Goal: Information Seeking & Learning: Find specific page/section

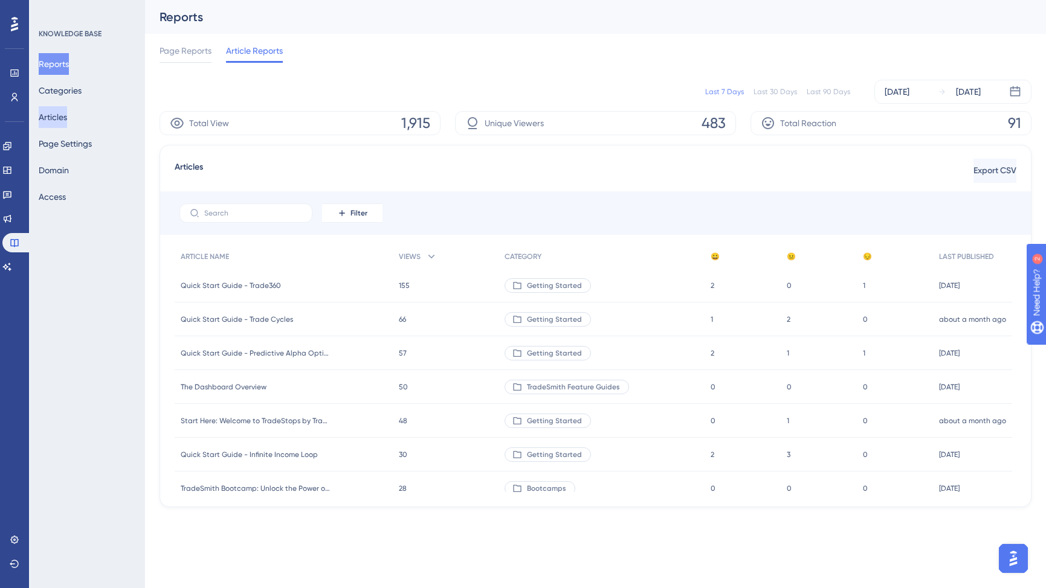
click at [67, 118] on button "Articles" at bounding box center [53, 117] width 28 height 22
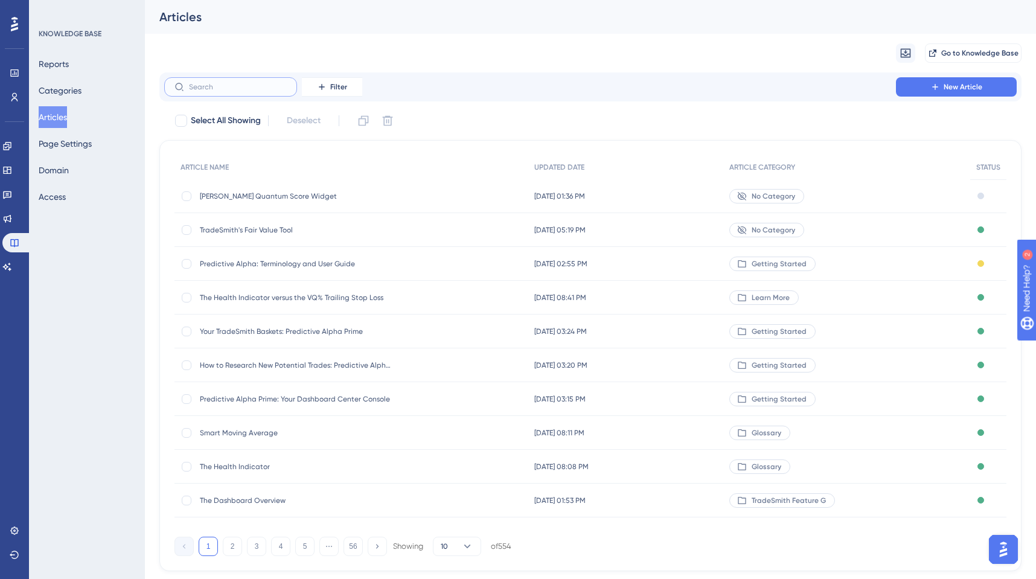
click at [212, 89] on input "text" at bounding box center [238, 87] width 98 height 8
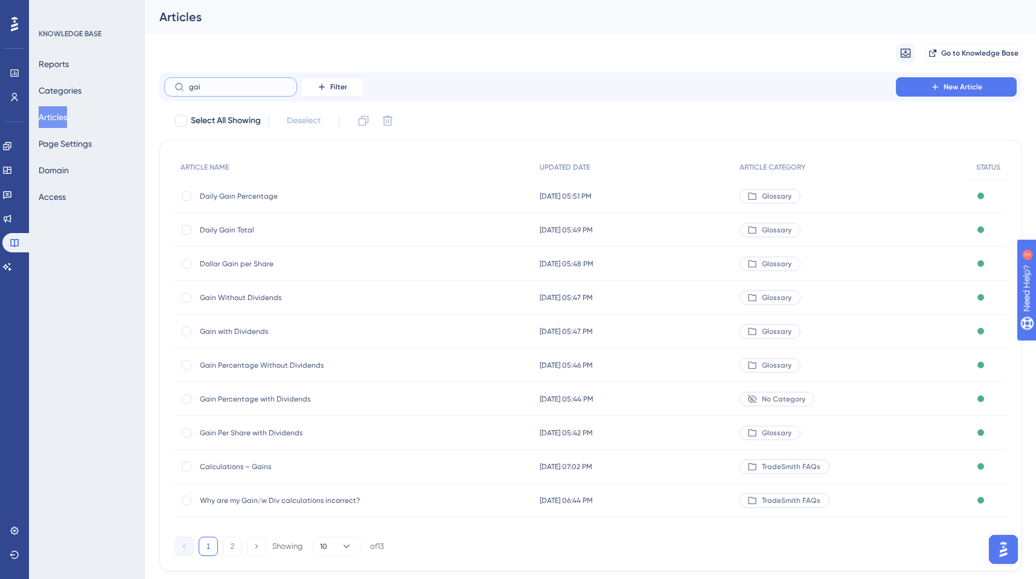
type input "gais"
checkbox input "true"
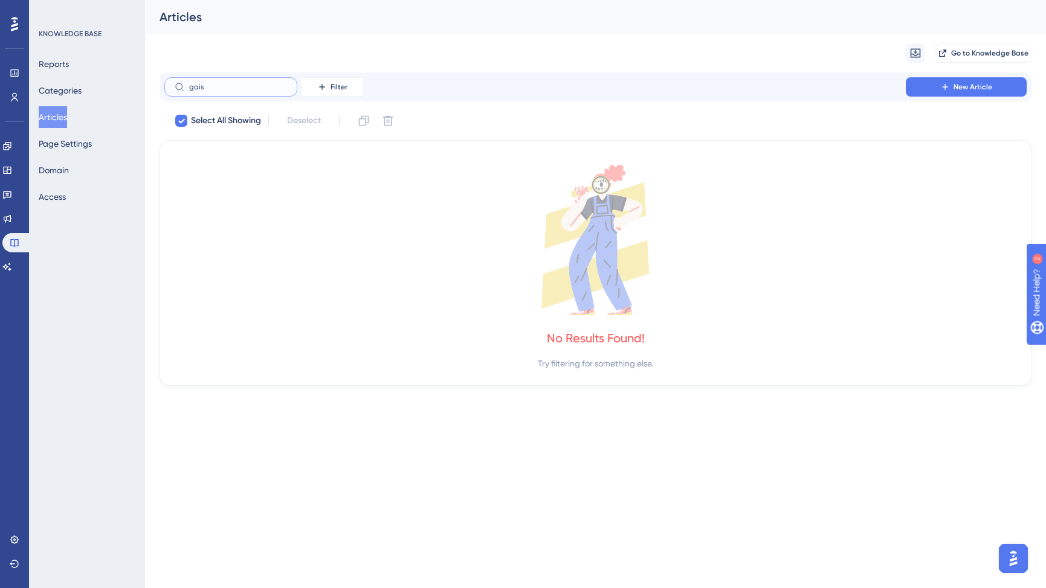
type input "gai"
checkbox input "false"
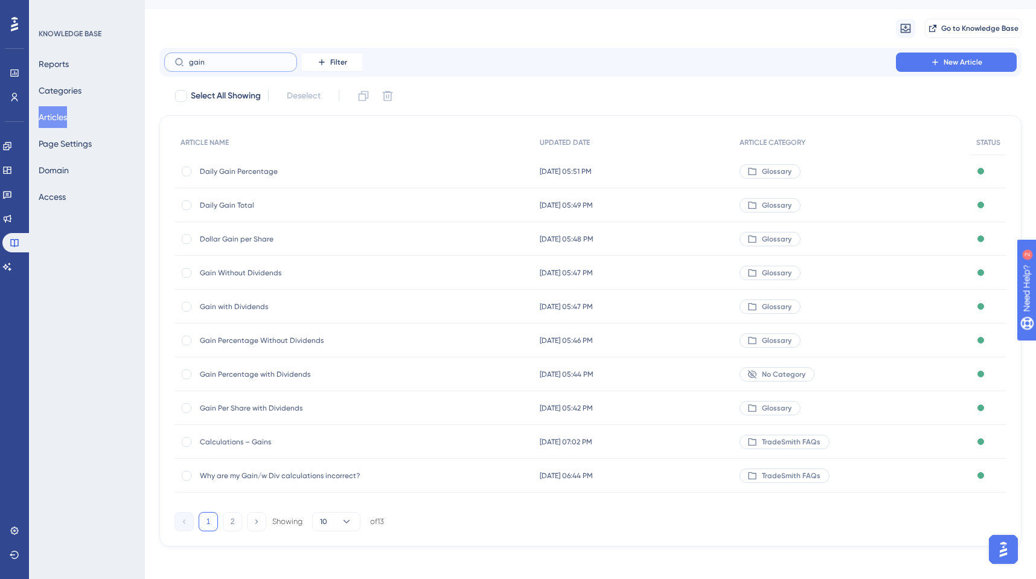
scroll to position [31, 0]
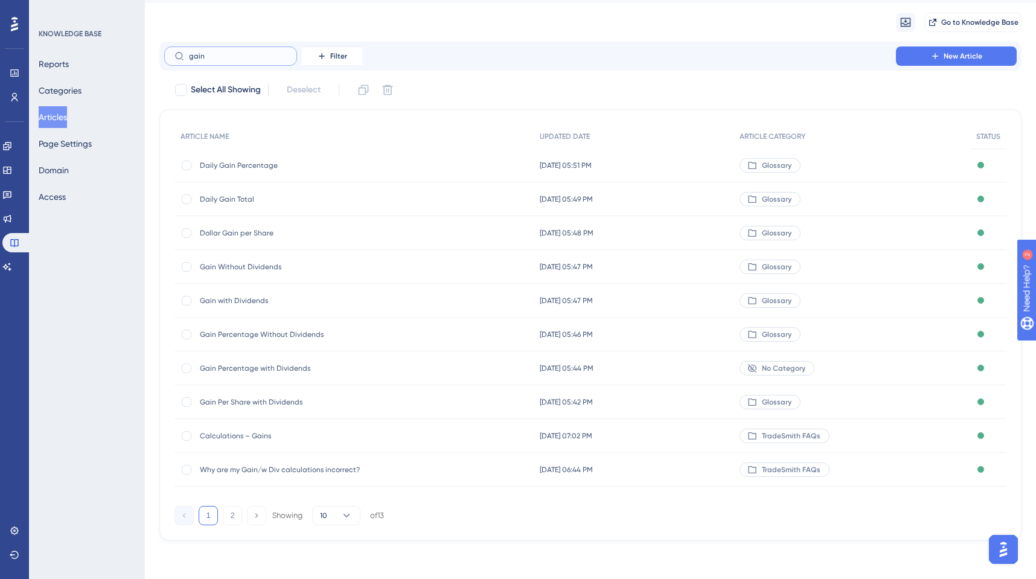
type input "gain"
click at [222, 434] on span "Calculations – Gains" at bounding box center [296, 436] width 193 height 10
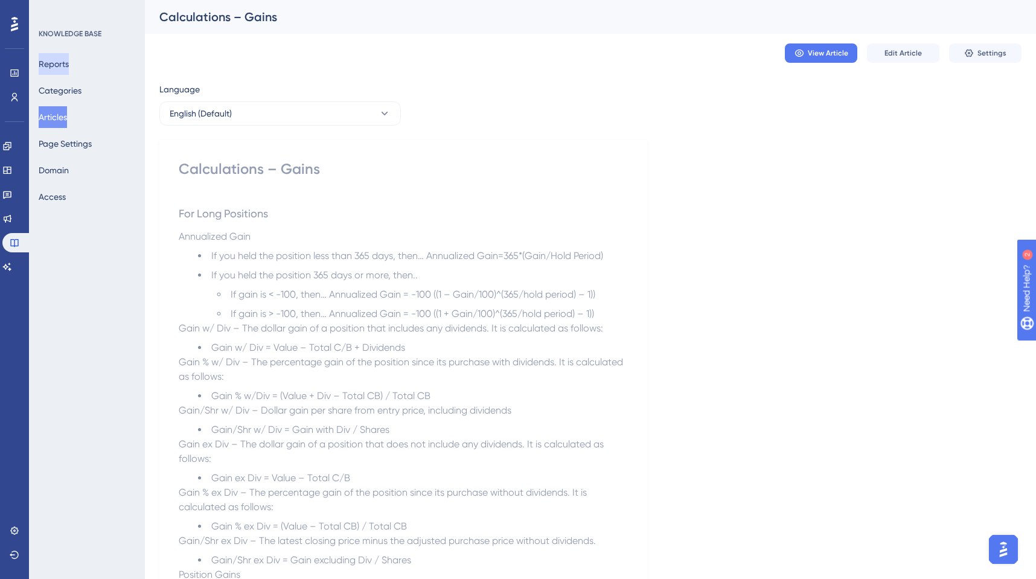
click at [62, 62] on button "Reports" at bounding box center [54, 64] width 30 height 22
